Goal: Information Seeking & Learning: Learn about a topic

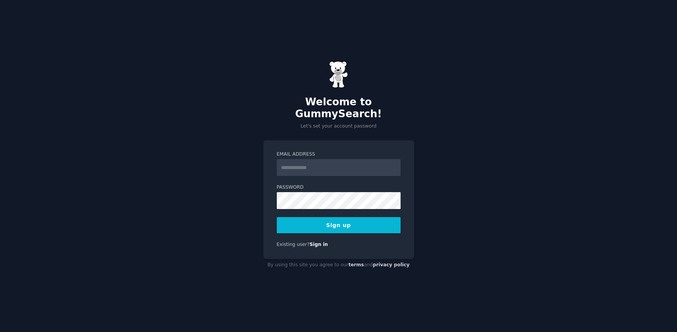
click at [293, 161] on input "Email Address" at bounding box center [339, 167] width 124 height 17
type input "**********"
click at [303, 217] on button "Sign up" at bounding box center [339, 225] width 124 height 16
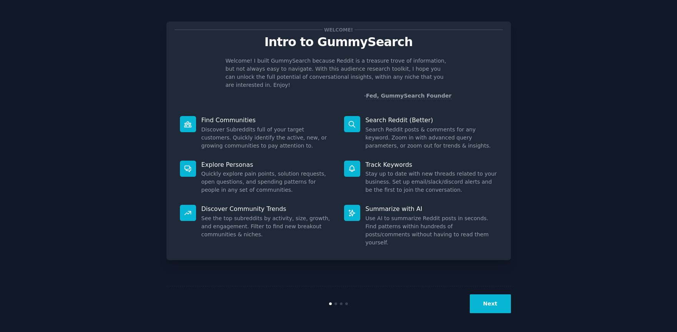
click at [211, 161] on p "Explore Personas" at bounding box center [268, 165] width 132 height 8
click at [503, 307] on button "Next" at bounding box center [490, 304] width 41 height 19
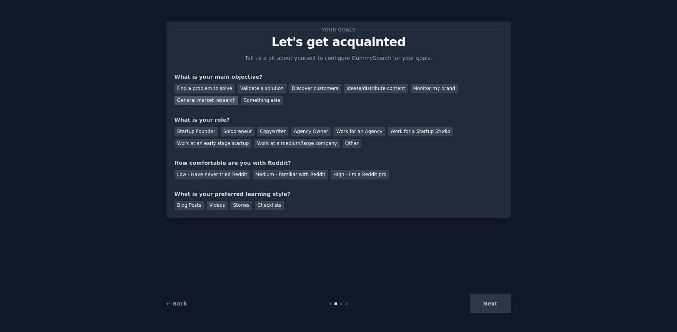
click at [207, 102] on div "General market research" at bounding box center [207, 101] width 64 height 10
click at [289, 88] on div "Discover customers" at bounding box center [315, 89] width 52 height 10
click at [209, 101] on div "General market research" at bounding box center [207, 101] width 64 height 10
click at [200, 129] on div "Startup Founder" at bounding box center [196, 132] width 43 height 10
click at [202, 174] on div "Low - Have never tried Reddit" at bounding box center [212, 175] width 75 height 10
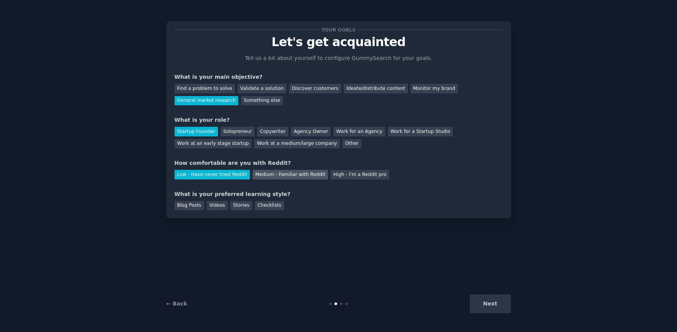
click at [258, 174] on div "Medium - Familiar with Reddit" at bounding box center [290, 175] width 75 height 10
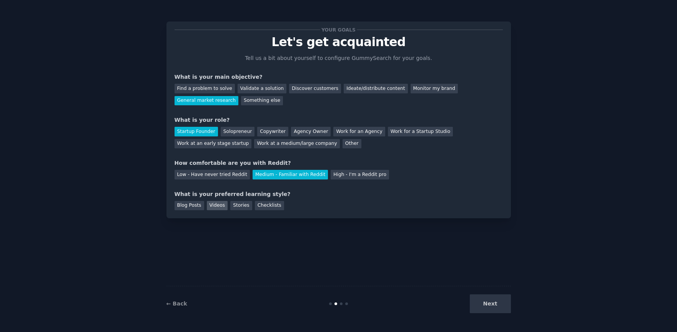
click at [218, 208] on div "Videos" at bounding box center [217, 206] width 21 height 10
click at [501, 308] on button "Next" at bounding box center [490, 304] width 41 height 19
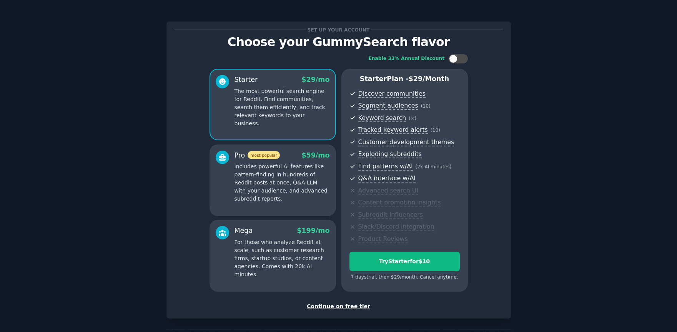
click at [353, 306] on div "Continue on free tier" at bounding box center [339, 307] width 328 height 8
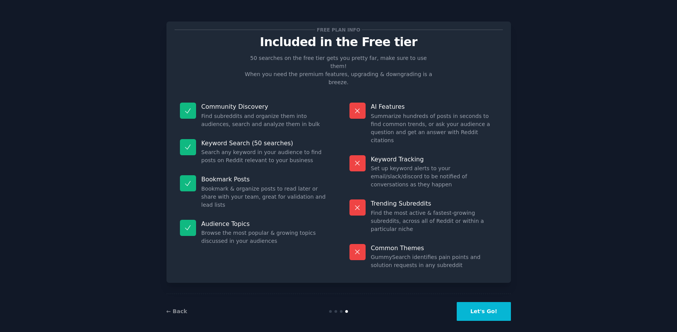
click at [481, 304] on button "Let's Go!" at bounding box center [484, 311] width 54 height 19
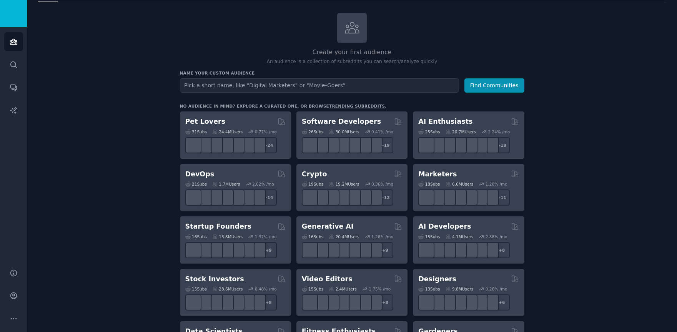
scroll to position [35, 0]
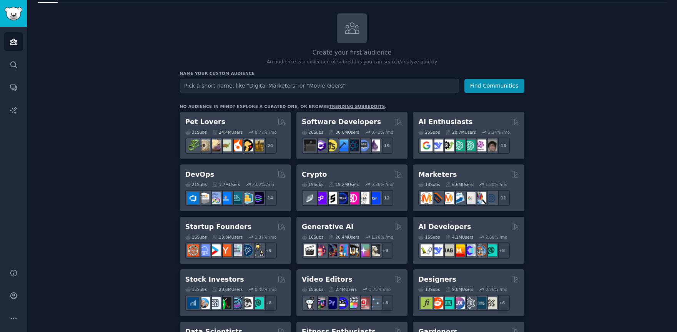
click at [253, 83] on input "text" at bounding box center [319, 86] width 279 height 14
type input "wellness"
click at [465, 79] on button "Find Communities" at bounding box center [495, 86] width 60 height 14
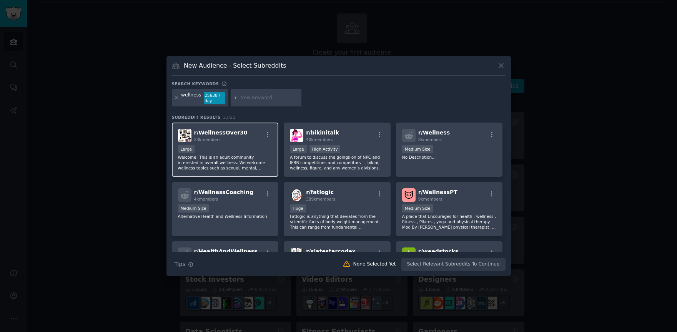
click at [265, 149] on div "Large" at bounding box center [225, 150] width 95 height 10
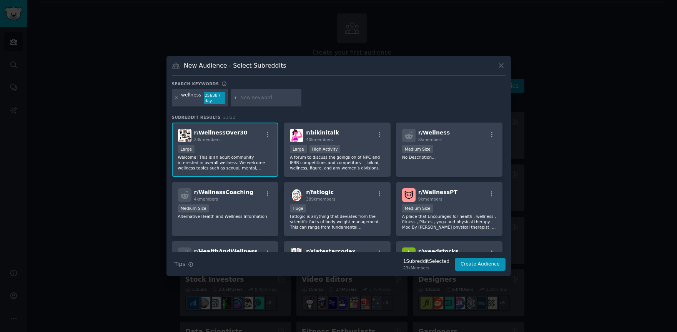
click at [255, 152] on div "Large" at bounding box center [225, 150] width 95 height 10
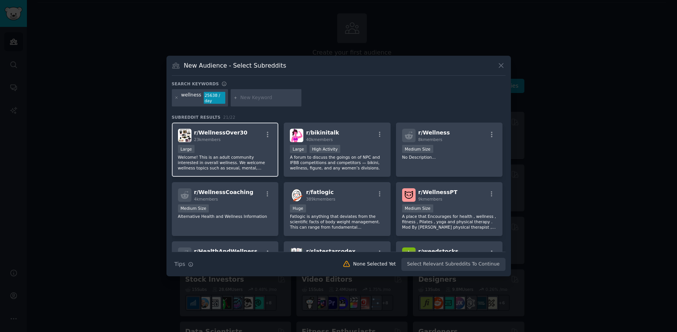
click at [255, 152] on div "Large" at bounding box center [225, 150] width 95 height 10
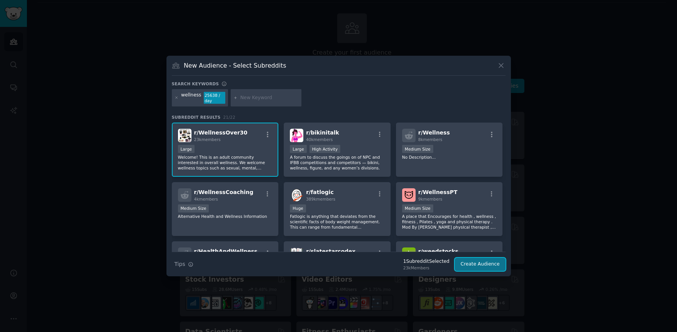
click at [468, 263] on button "Create Audience" at bounding box center [480, 264] width 51 height 13
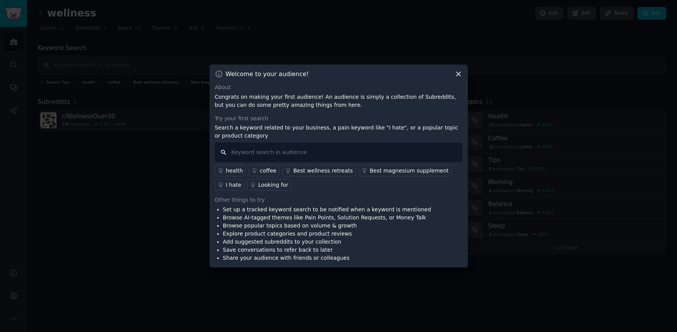
click at [256, 157] on input "text" at bounding box center [339, 153] width 248 height 20
type input "collagen"
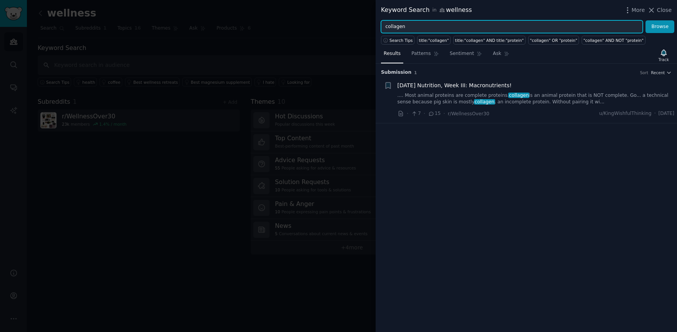
click at [387, 27] on input "collagen" at bounding box center [512, 26] width 262 height 13
click at [415, 27] on input "collagen" at bounding box center [512, 26] width 262 height 13
click at [387, 28] on input "collagen" at bounding box center [512, 26] width 262 height 13
click at [646, 20] on button "Browse" at bounding box center [660, 26] width 29 height 13
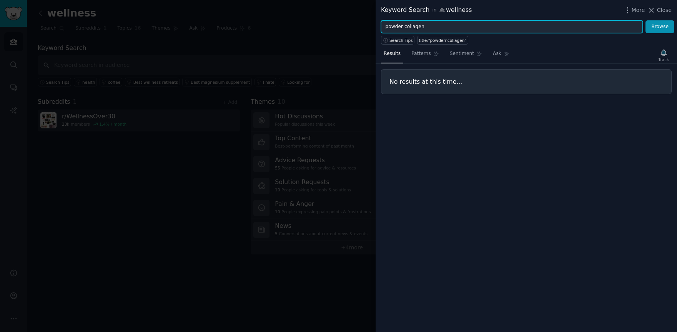
click at [646, 20] on button "Browse" at bounding box center [660, 26] width 29 height 13
type input "p"
type input "supplements"
click at [646, 20] on button "Browse" at bounding box center [660, 26] width 29 height 13
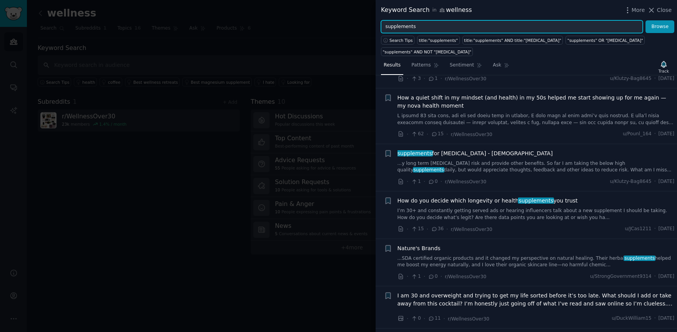
scroll to position [285, 0]
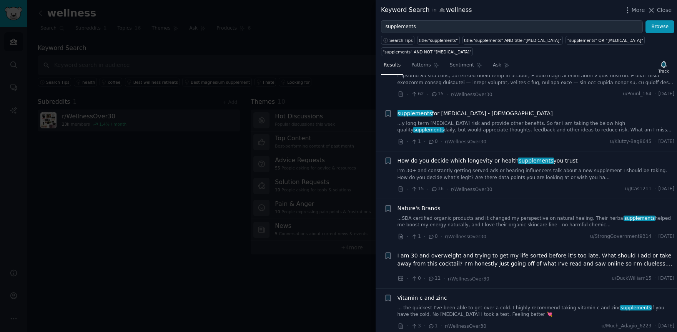
click at [432, 187] on icon at bounding box center [434, 189] width 7 height 5
click at [409, 157] on span "How do you decide which longevity or health supplements you trust" at bounding box center [488, 161] width 180 height 8
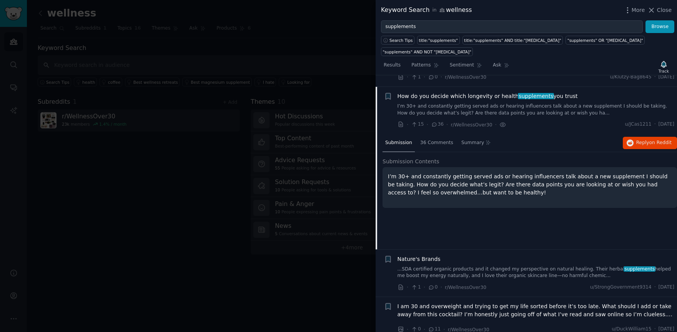
scroll to position [353, 0]
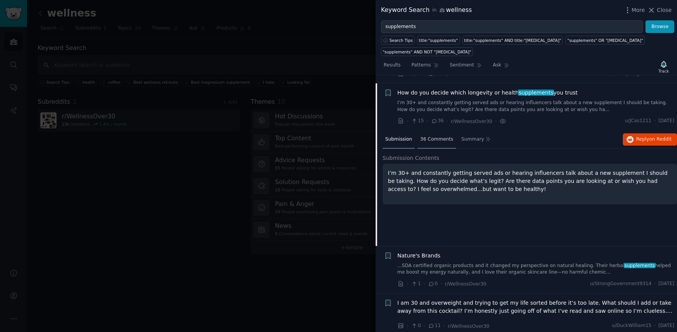
click at [445, 135] on div "36 Comments" at bounding box center [437, 140] width 38 height 18
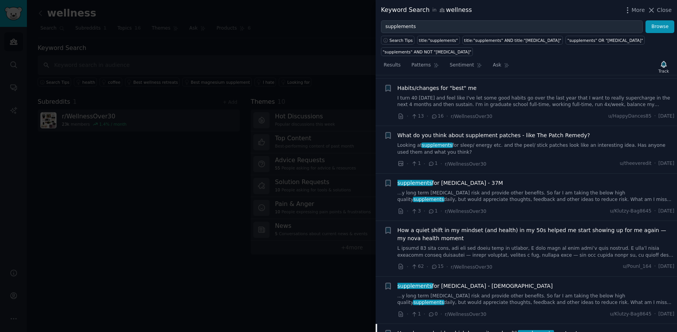
scroll to position [0, 0]
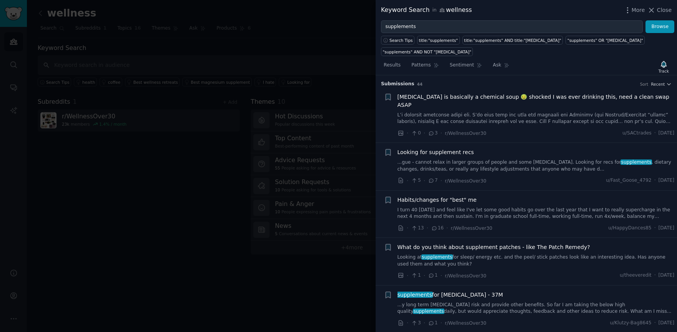
click at [346, 43] on div at bounding box center [338, 166] width 677 height 332
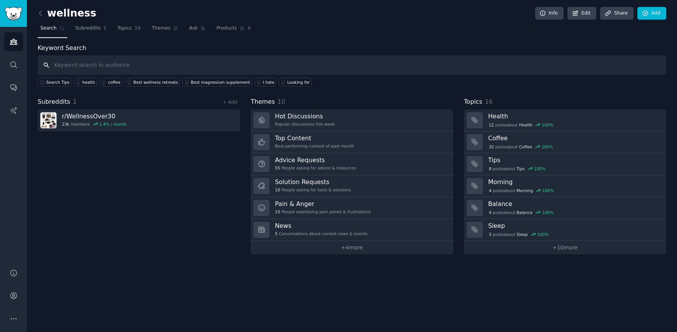
click at [108, 66] on input "text" at bounding box center [352, 65] width 629 height 20
paste input "Sales Safari"
type input "Sales Safari"
